Goal: Information Seeking & Learning: Check status

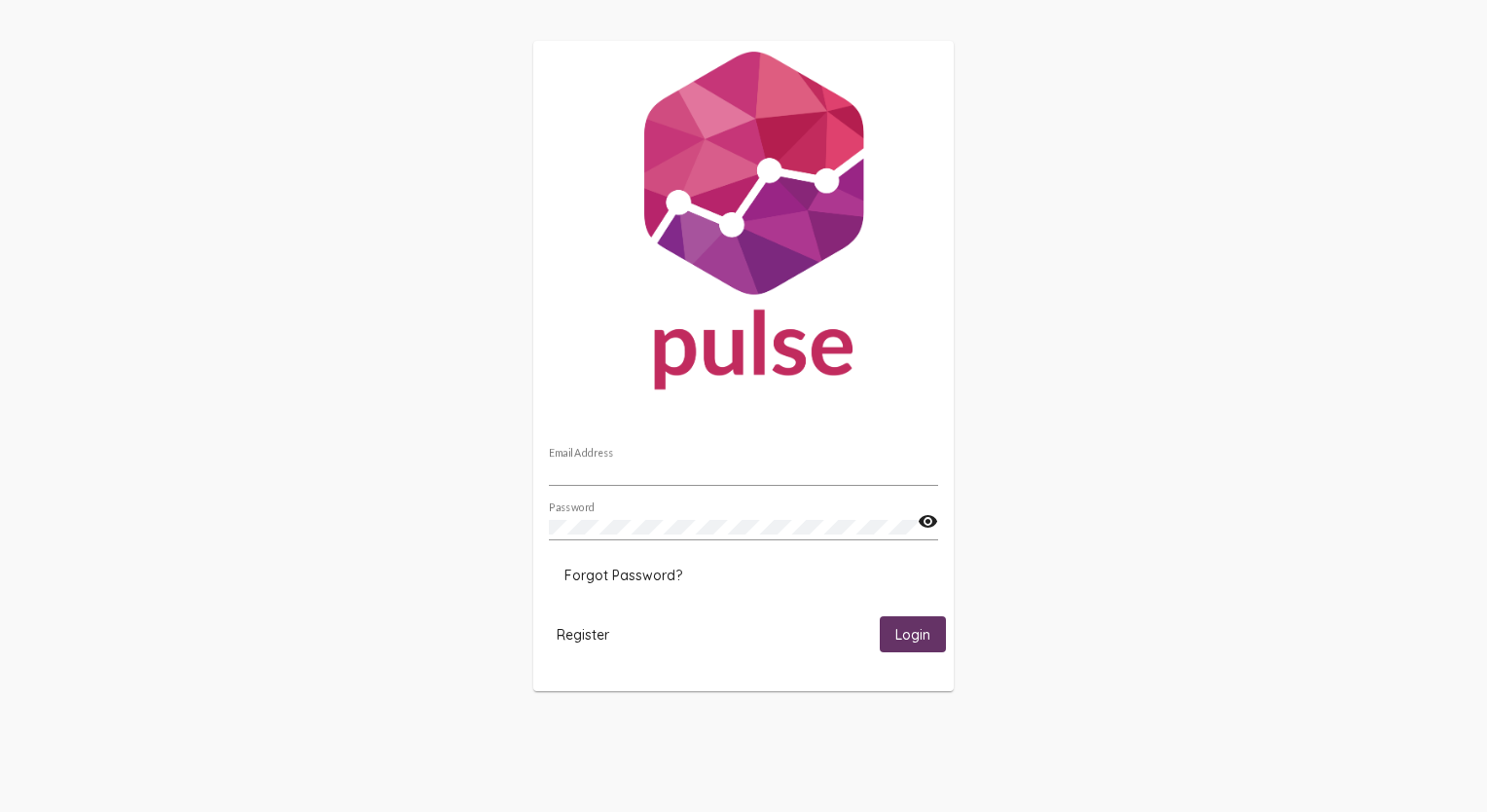
type input "[EMAIL_ADDRESS][DOMAIN_NAME]"
click at [910, 644] on button "Login" at bounding box center [913, 634] width 66 height 36
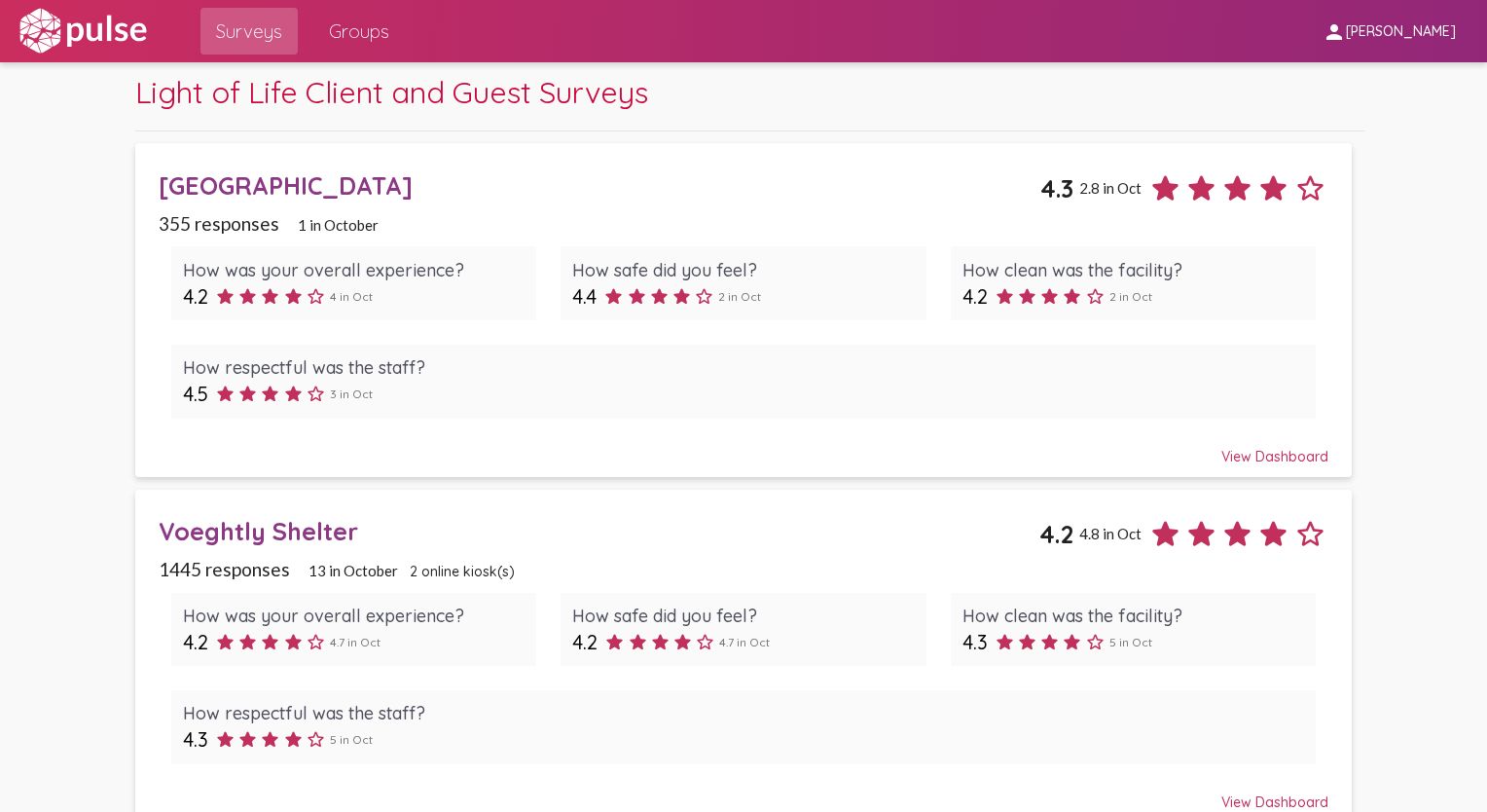
scroll to position [43, 0]
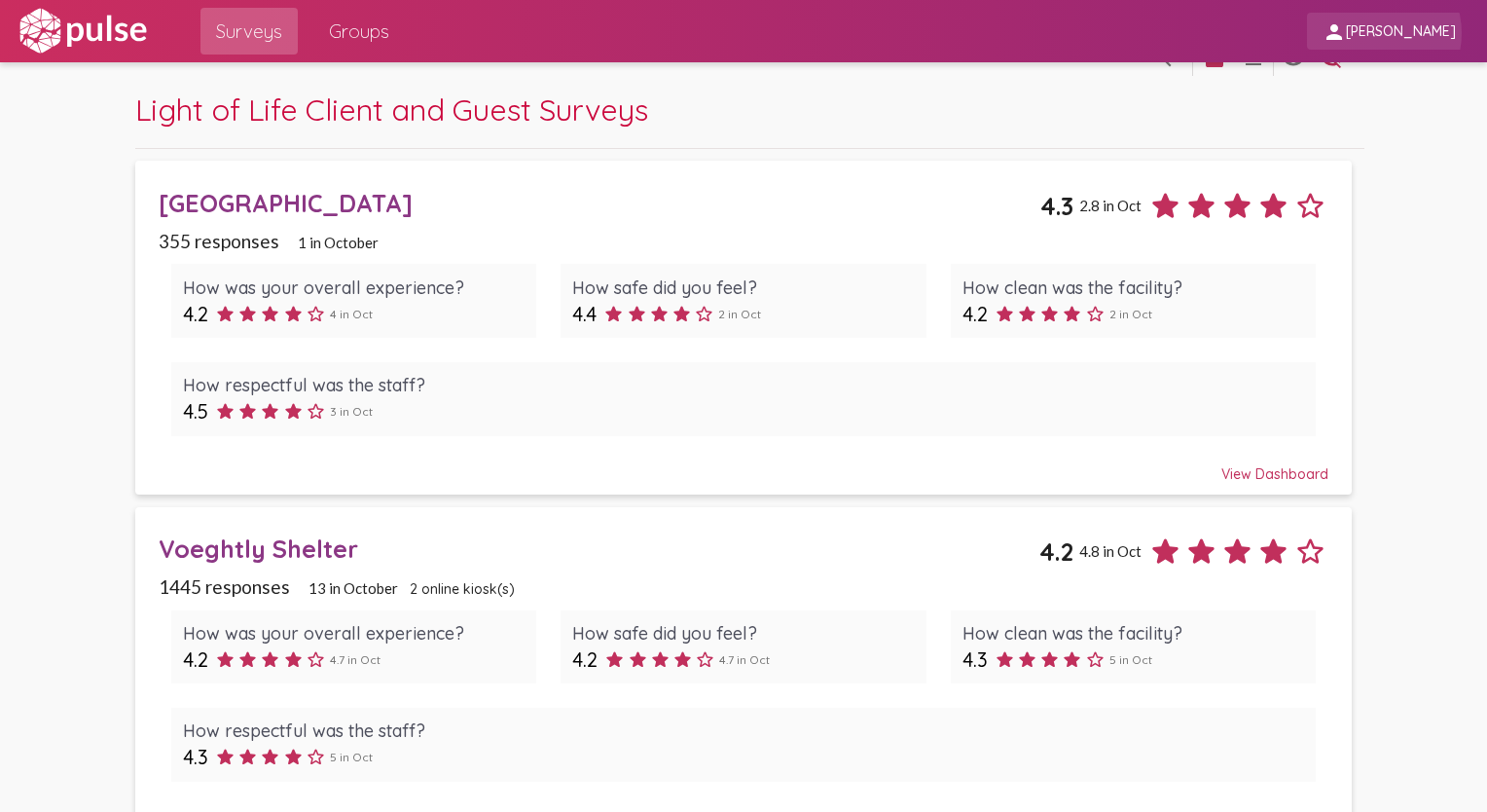
click at [1384, 33] on span "[PERSON_NAME]" at bounding box center [1401, 32] width 110 height 18
click at [1384, 33] on div at bounding box center [743, 406] width 1487 height 812
click at [361, 27] on span "Groups" at bounding box center [359, 31] width 60 height 35
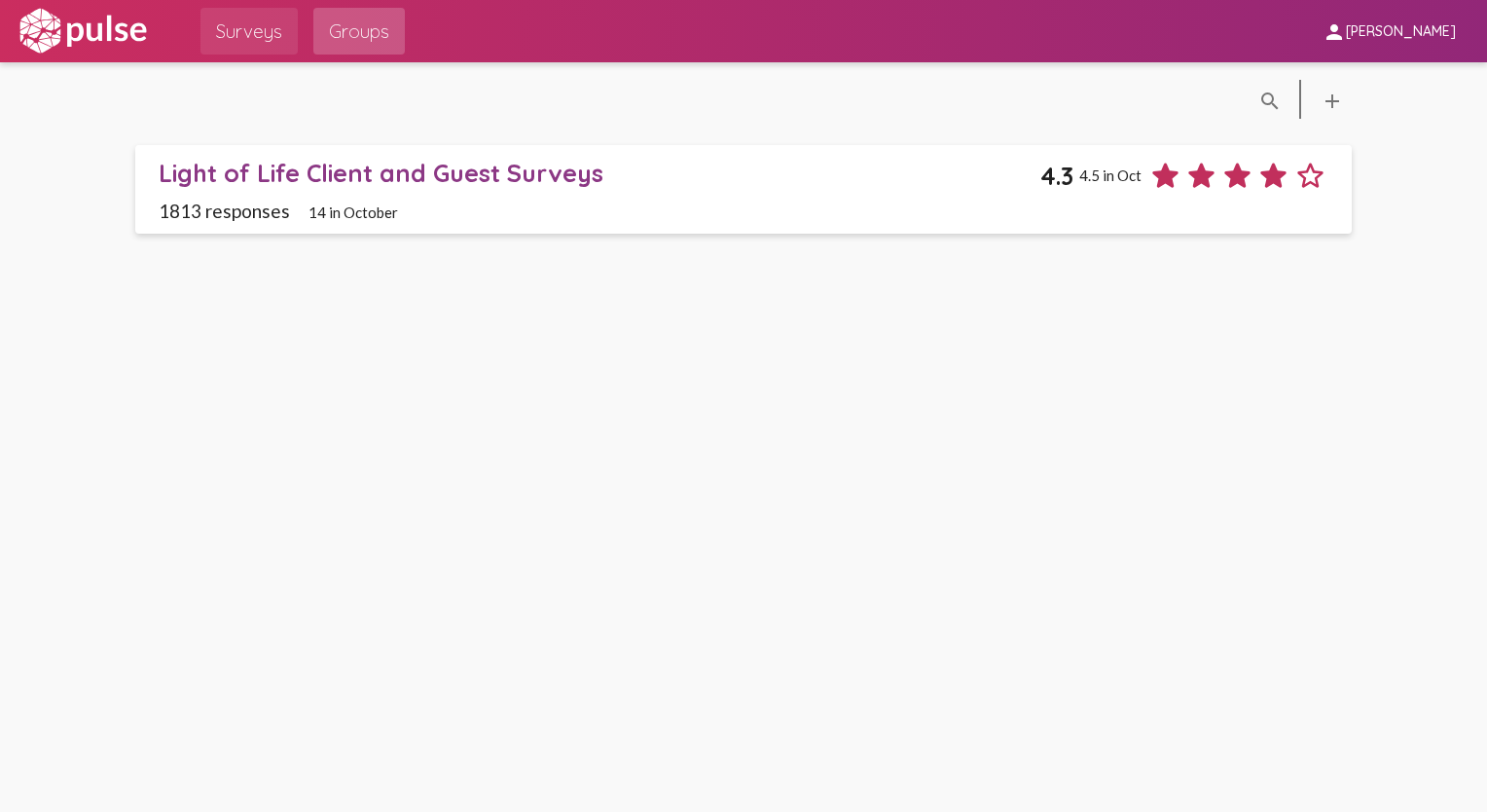
click at [261, 35] on span "Surveys" at bounding box center [249, 31] width 66 height 35
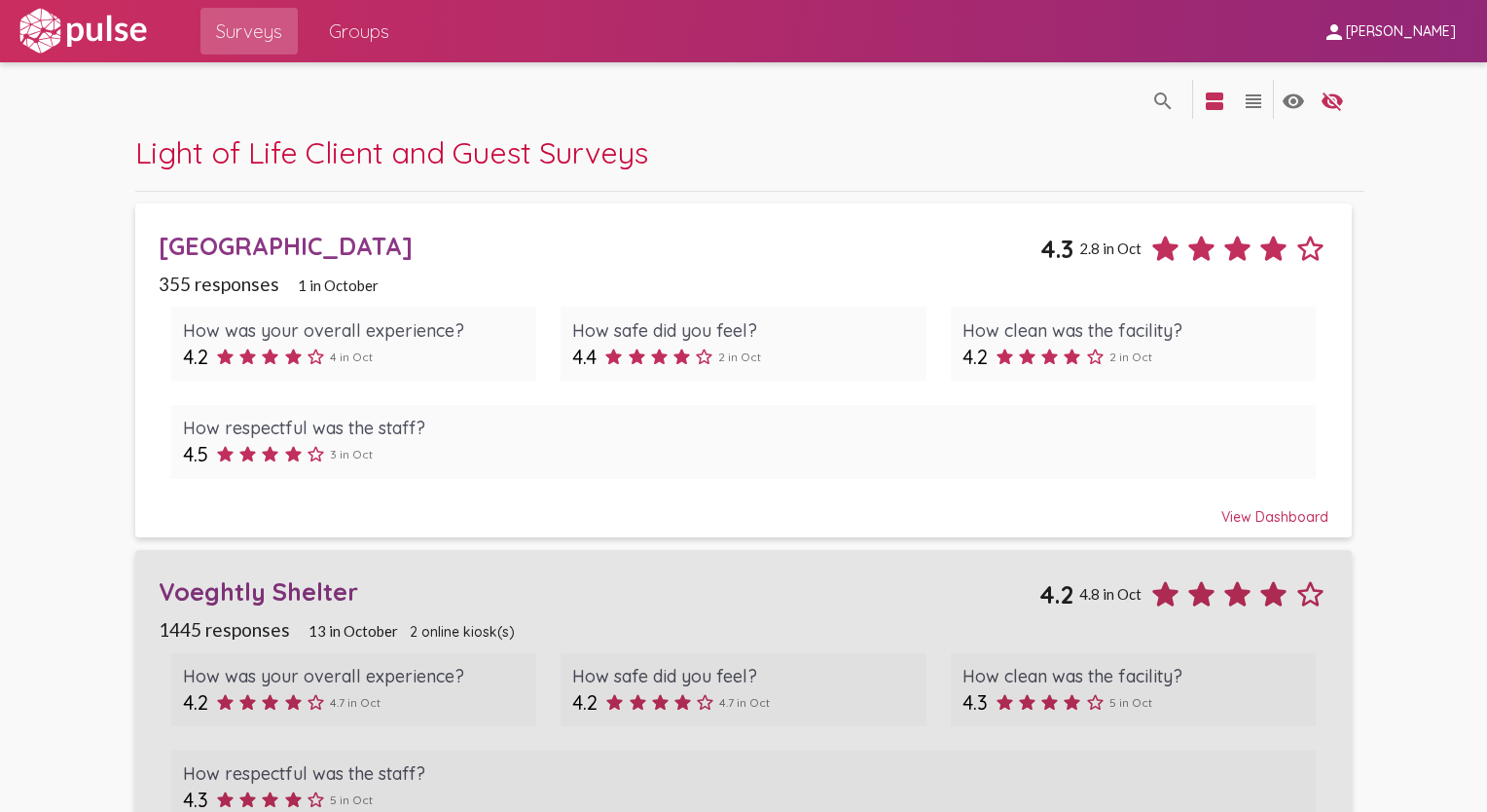
click at [266, 595] on div "Voeghtly Shelter" at bounding box center [599, 591] width 881 height 30
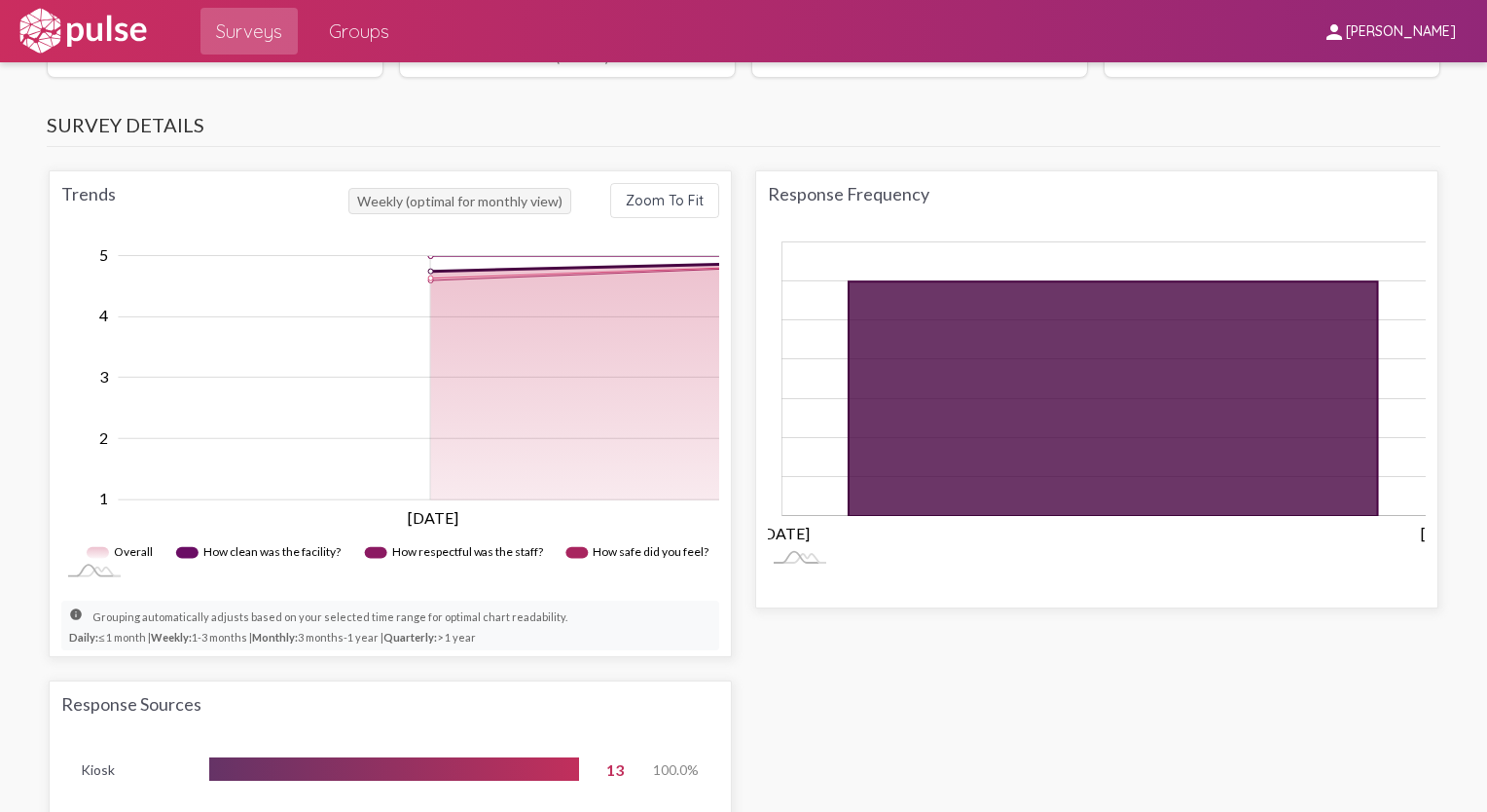
scroll to position [137, 0]
